Goal: Ask a question

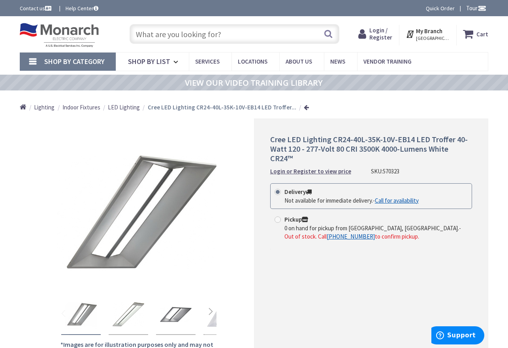
click at [388, 196] on link "Call for availability" at bounding box center [397, 200] width 44 height 8
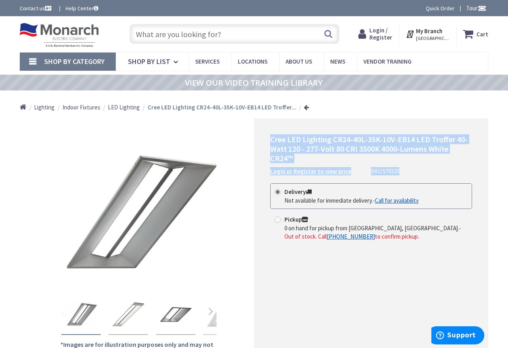
drag, startPoint x: 270, startPoint y: 136, endPoint x: 438, endPoint y: 154, distance: 169.0
click at [438, 154] on div "Cree LED Lighting CR24-40L-35K-10V-EB14 LED Troffer 40-Watt 120 - 277-Volt 80 C…" at bounding box center [371, 155] width 202 height 41
copy div "Cree LED Lighting CR24-40L-35K-10V-EB14 LED Troffer 40-Watt 120 - 277-Volt 80 C…"
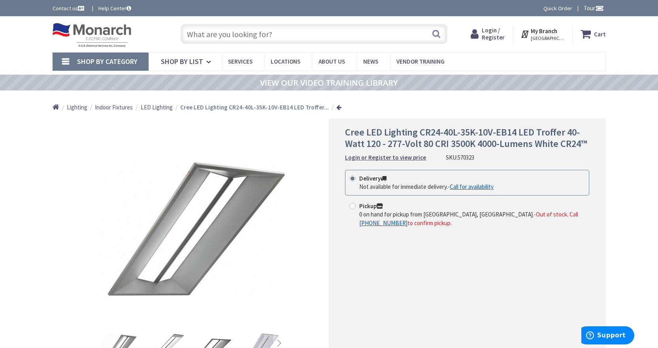
click at [472, 225] on div "0 on hand for pickup from [GEOGRAPHIC_DATA], [GEOGRAPHIC_DATA]. - Out of stock.…" at bounding box center [472, 218] width 226 height 17
click at [356, 209] on input "Pickup 0 on hand for pickup from [GEOGRAPHIC_DATA], [GEOGRAPHIC_DATA]. - Out of…" at bounding box center [353, 205] width 5 height 5
radio input "true"
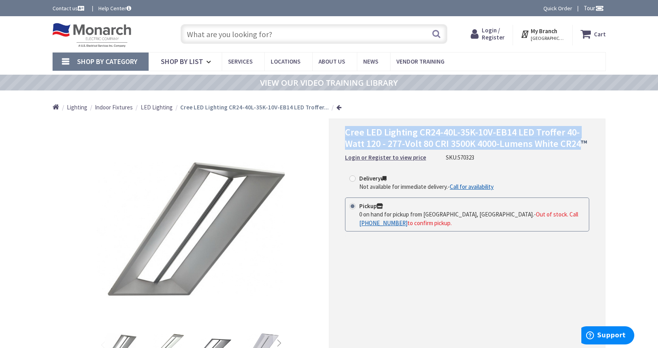
drag, startPoint x: 347, startPoint y: 132, endPoint x: 580, endPoint y: 147, distance: 233.6
click at [508, 147] on span "Cree LED Lighting CR24-40L-35K-10V-EB14 LED Troffer 40-Watt 120 - 277-Volt 80 C…" at bounding box center [466, 138] width 242 height 24
copy span "Cree LED Lighting CR24-40L-35K-10V-EB14 LED Troffer 40-Watt 120 - 277-Volt 80 C…"
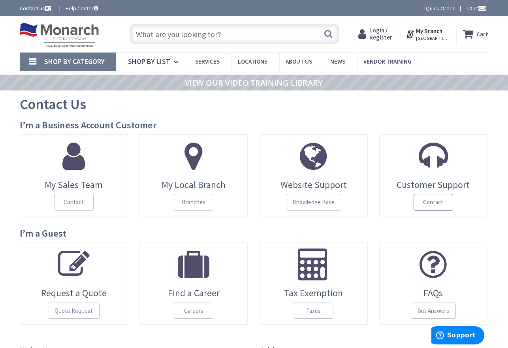
click at [423, 206] on span "Contact" at bounding box center [434, 202] width 40 height 17
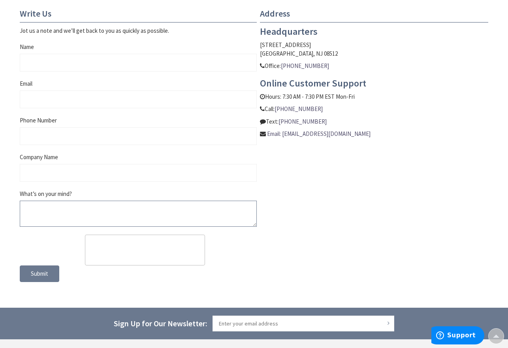
click at [45, 211] on textarea "What’s on your mind?" at bounding box center [138, 214] width 237 height 26
paste textarea "Cree LED Lighting CR24-40L-35K-10V-EB14 LED Troffer 40-Watt 120 - 277-Volt 80 C…"
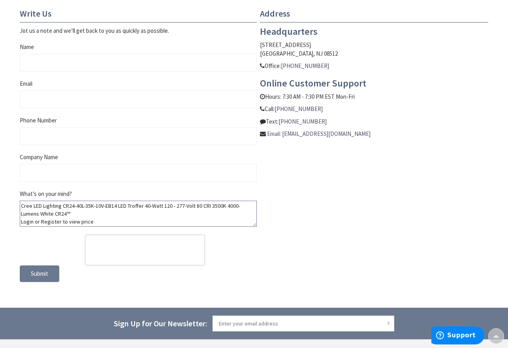
scroll to position [8, 0]
drag, startPoint x: 101, startPoint y: 224, endPoint x: 15, endPoint y: 213, distance: 86.1
click at [15, 213] on div "Write Us Jot us a note and we’ll get back to you as quickly as possible. Name E…" at bounding box center [134, 145] width 240 height 273
type textarea "Cree LED Lighting CR24-40L-35K-10V-EB14 LED Troffer 40-Watt 120 - 277-Volt 80 C…"
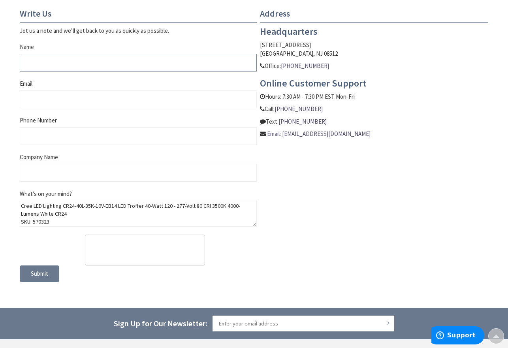
click at [41, 64] on input "Name" at bounding box center [138, 63] width 237 height 18
type input "Jeri Casey"
type input "jeric@mobberly.org"
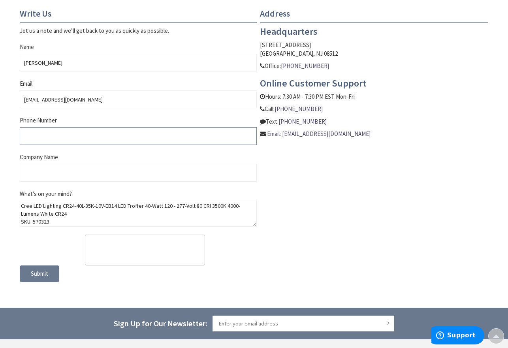
type input "9036633100"
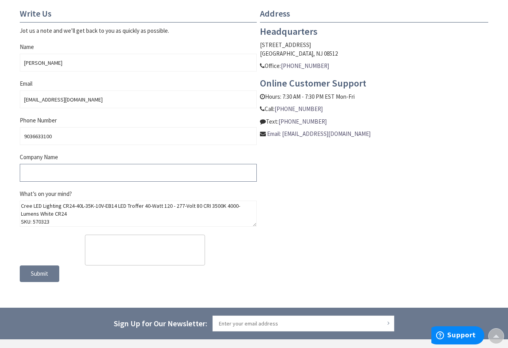
click at [40, 173] on input "Company Name" at bounding box center [138, 173] width 237 height 18
type input "Mobberly Baptist Church"
click at [20, 204] on textarea "Cree LED Lighting CR24-40L-35K-10V-EB14 LED Troffer 40-Watt 120 - 277-Volt 80 C…" at bounding box center [138, 214] width 237 height 26
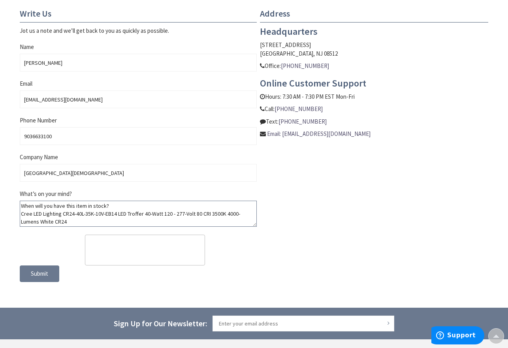
scroll to position [8, 0]
type textarea "When will you have this item in stock? Cree LED Lighting CR24-40L-35K-10V-EB14 …"
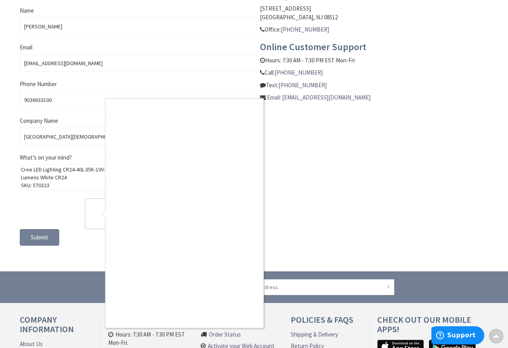
scroll to position [416, 0]
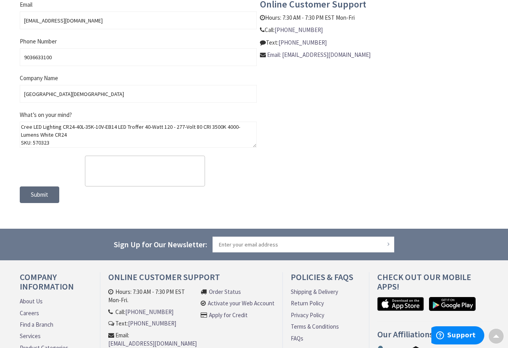
click at [31, 193] on span "Submit" at bounding box center [39, 195] width 17 height 8
